Goal: Navigation & Orientation: Find specific page/section

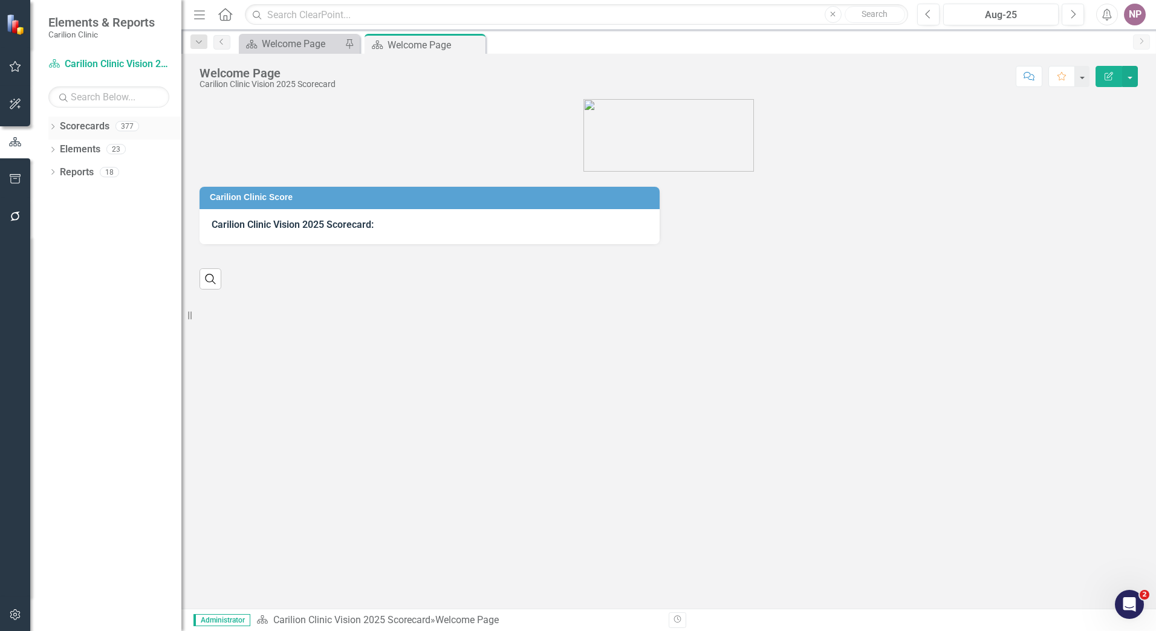
click at [54, 126] on icon "Dropdown" at bounding box center [52, 128] width 8 height 7
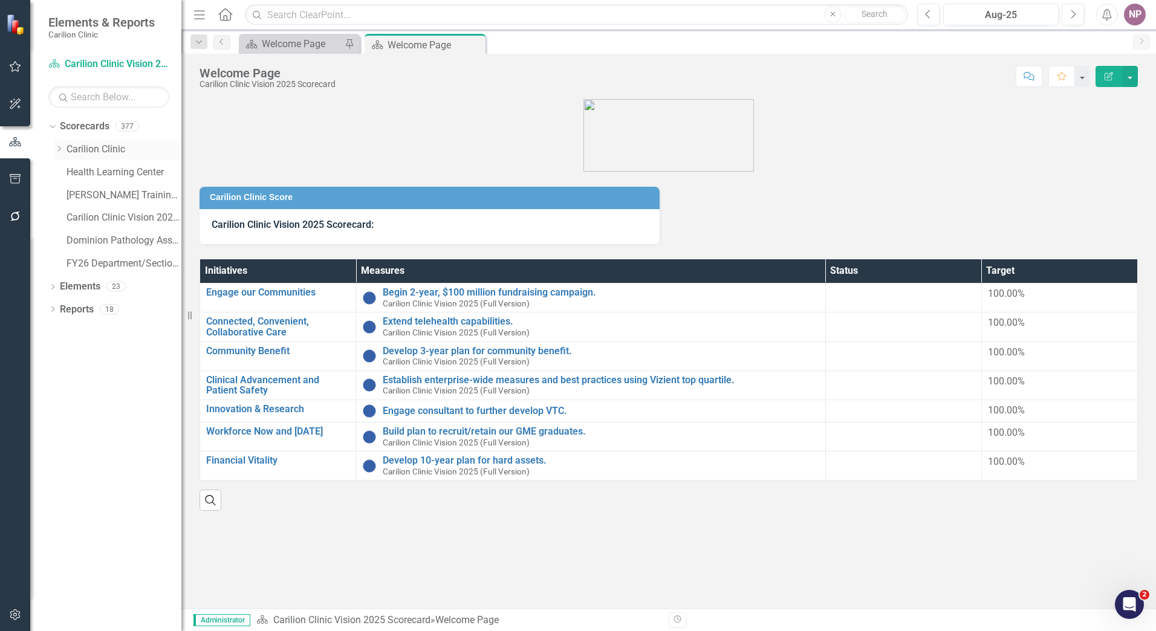
click at [60, 149] on icon "Dropdown" at bounding box center [58, 148] width 9 height 7
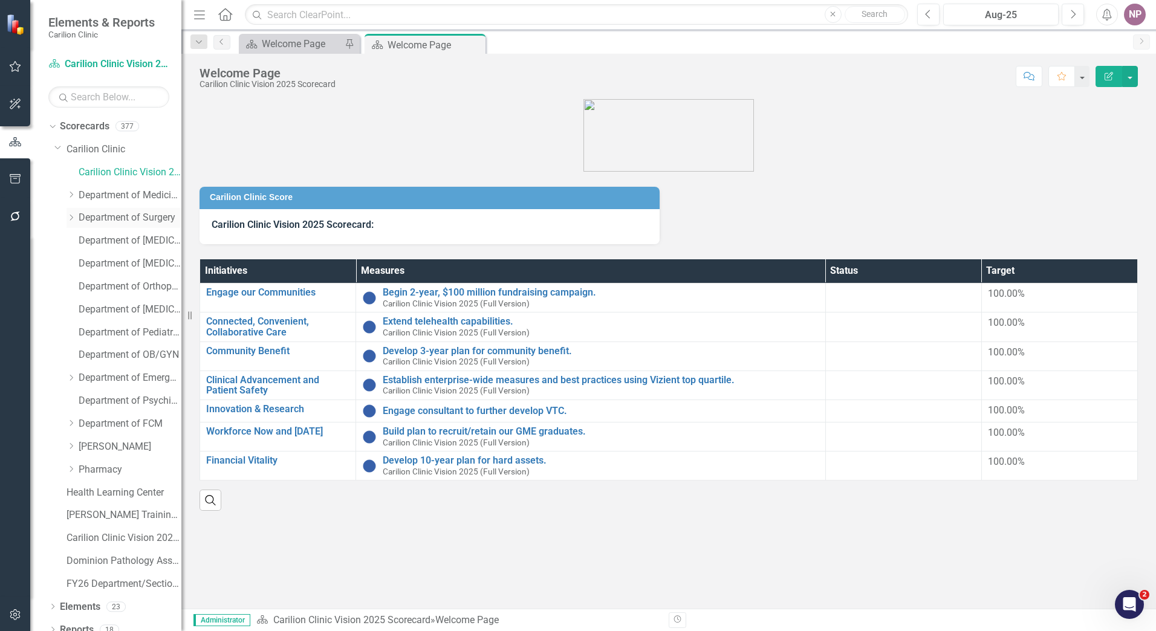
click at [71, 212] on div "Dropdown Department of Surgery" at bounding box center [124, 218] width 115 height 20
click at [74, 218] on icon "Dropdown" at bounding box center [71, 217] width 9 height 7
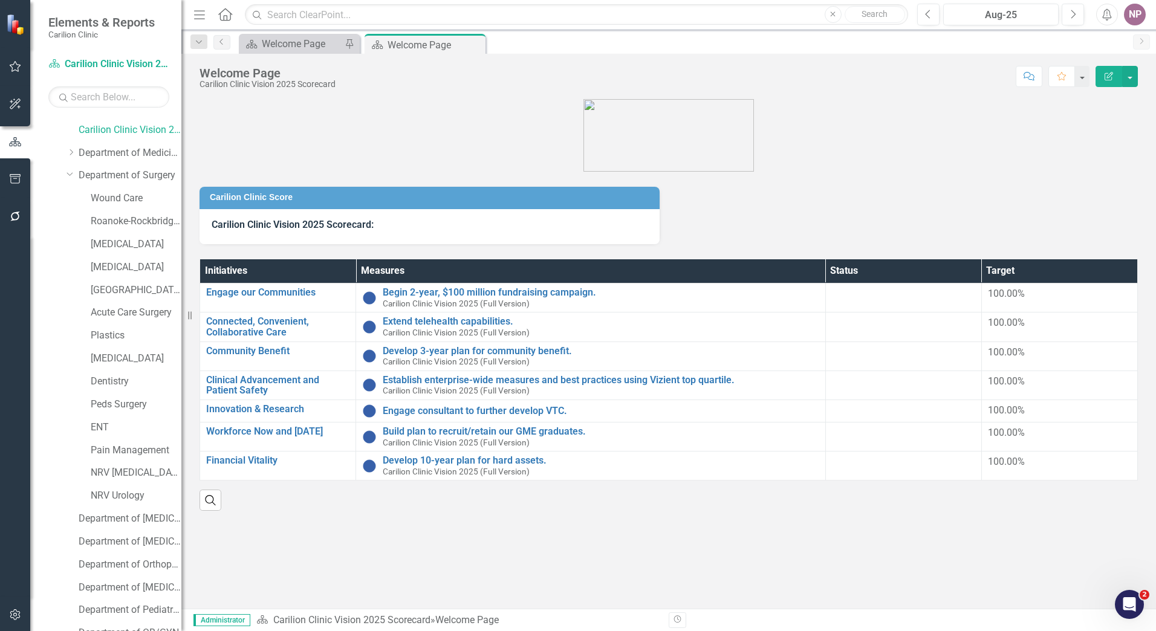
scroll to position [60, 0]
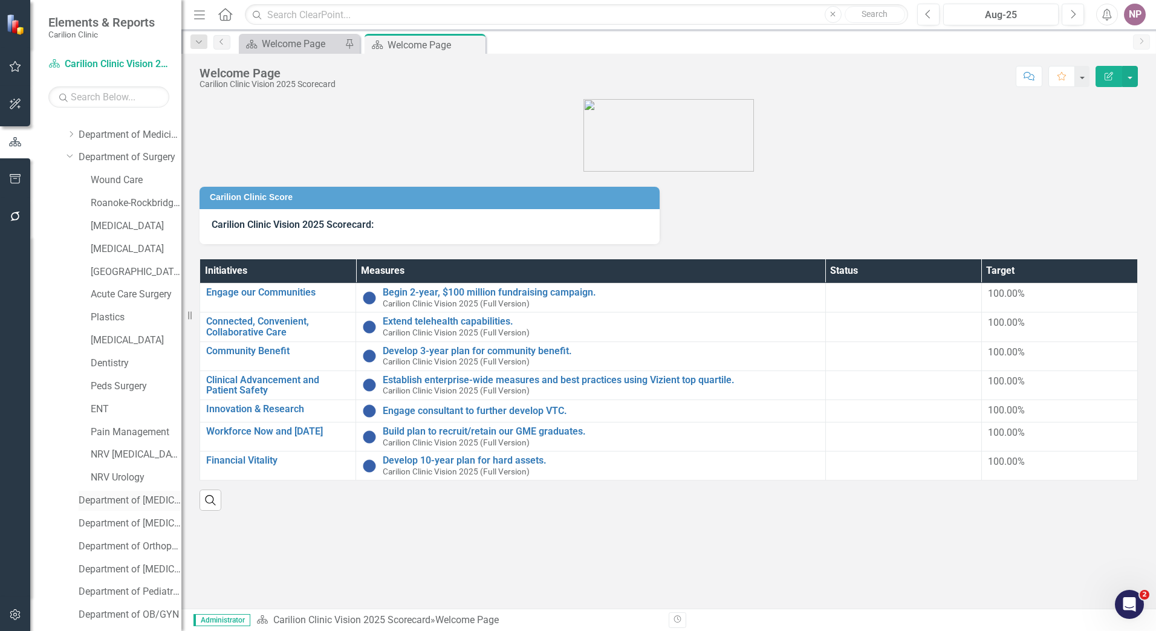
click at [120, 493] on div "Department of [MEDICAL_DATA]" at bounding box center [130, 501] width 103 height 20
click at [155, 504] on link "Department of [MEDICAL_DATA]" at bounding box center [130, 501] width 103 height 14
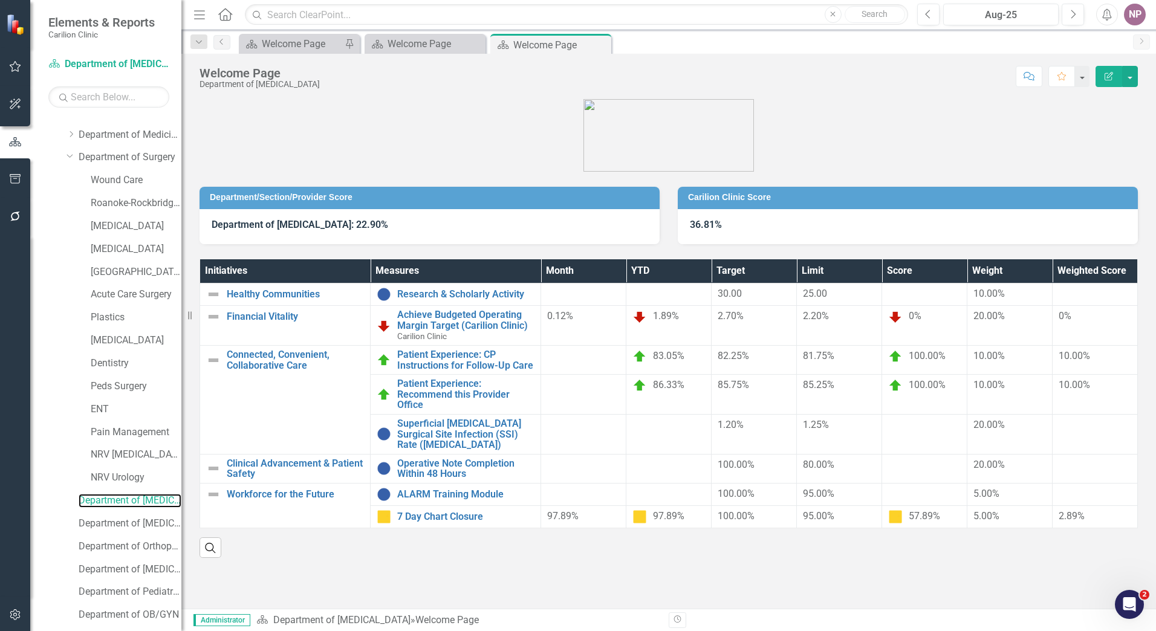
scroll to position [332, 0]
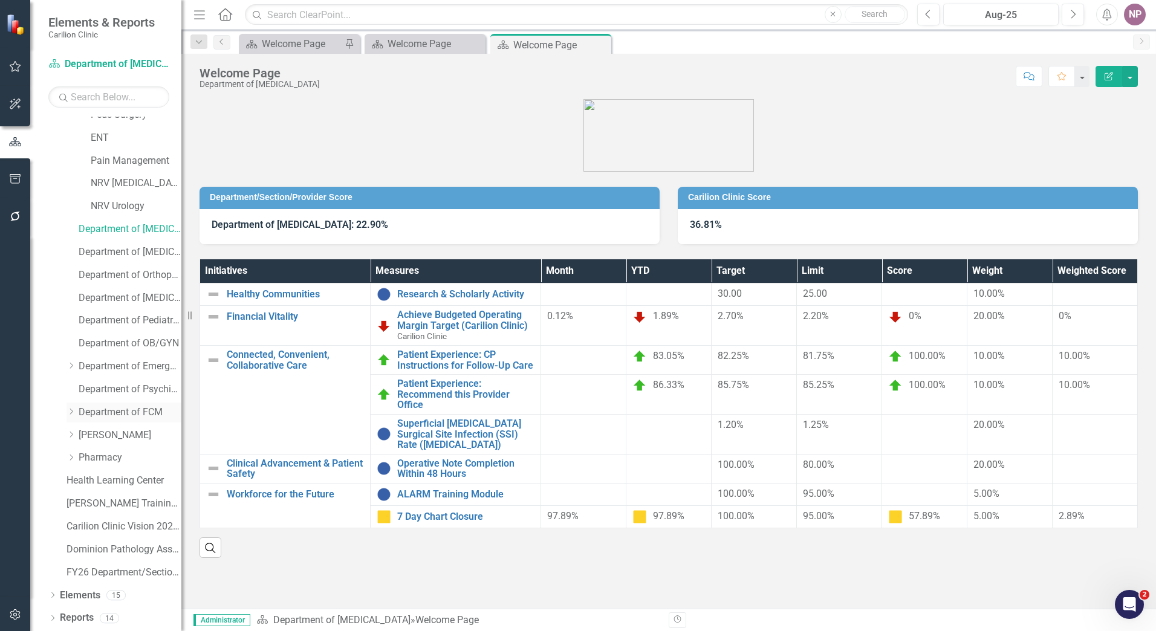
click at [129, 417] on link "Department of FCM" at bounding box center [130, 413] width 103 height 14
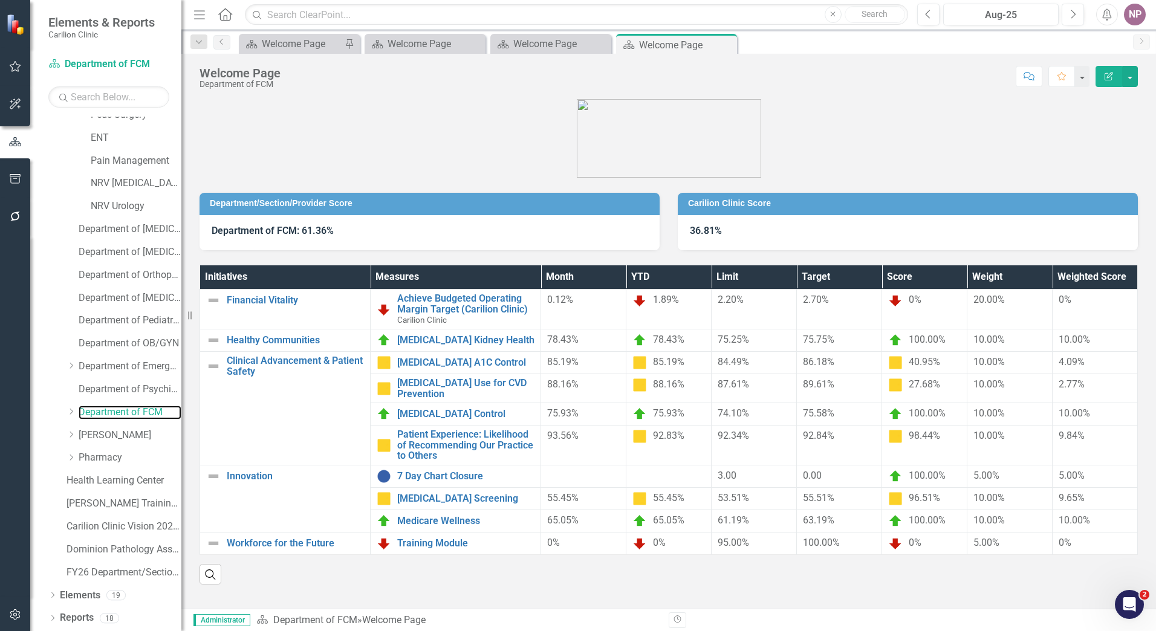
scroll to position [332, 0]
